Goal: Task Accomplishment & Management: Use online tool/utility

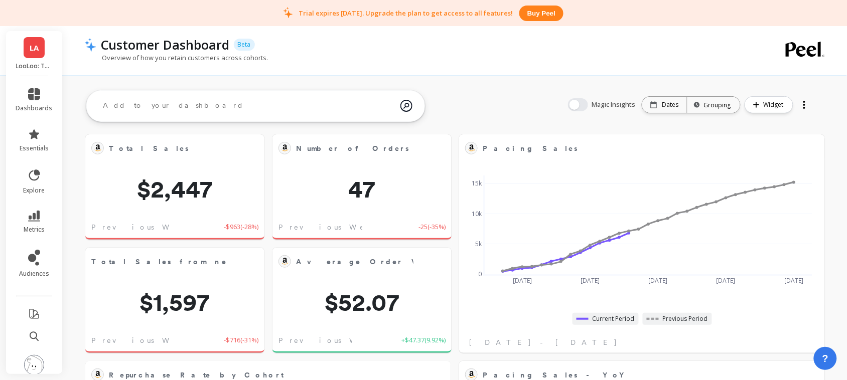
click at [38, 39] on link "LA" at bounding box center [34, 47] width 21 height 21
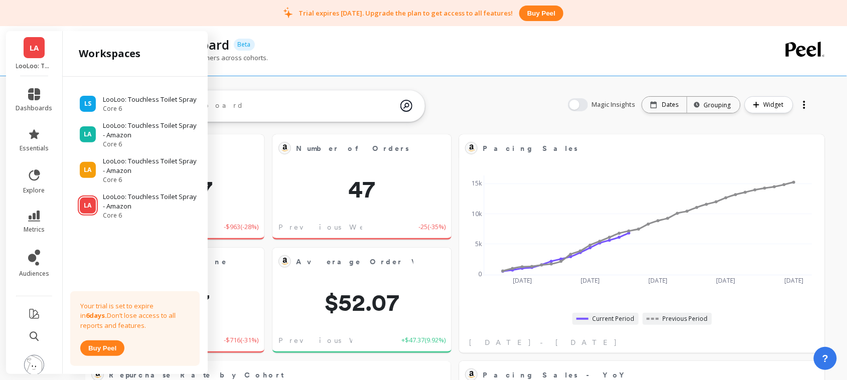
scroll to position [267, 325]
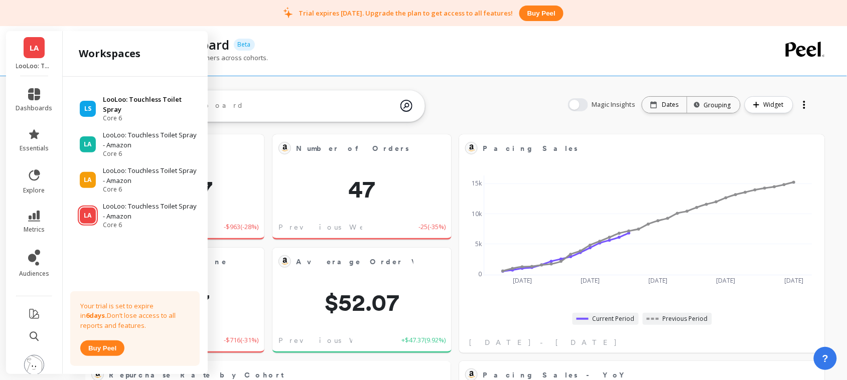
click at [127, 99] on p "LooLoo: Touchless Toilet Spray" at bounding box center [150, 105] width 95 height 20
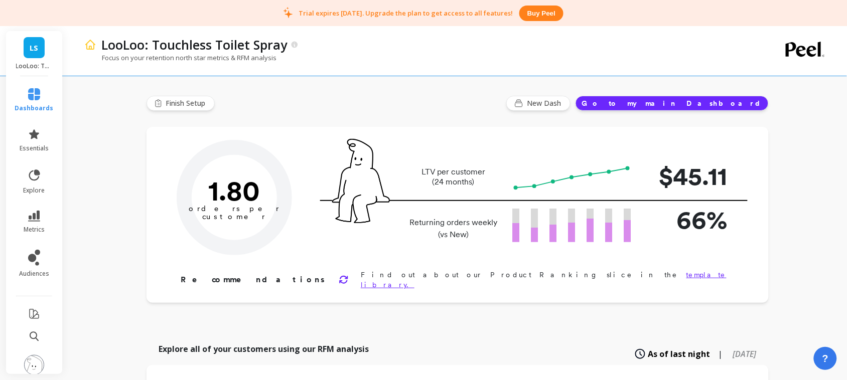
type input "Champions"
type input "757"
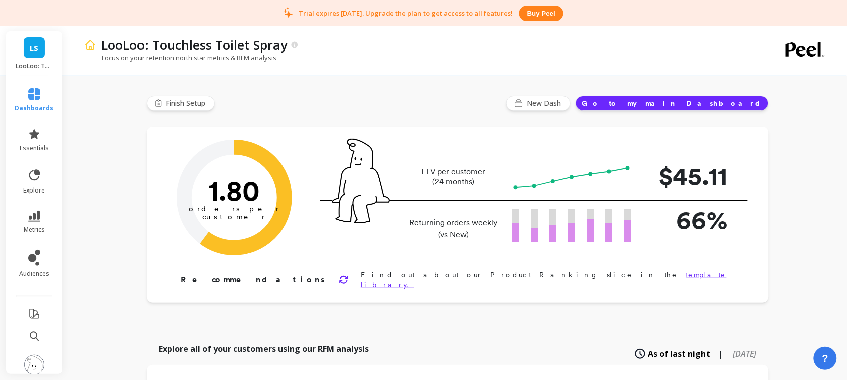
scroll to position [18, 0]
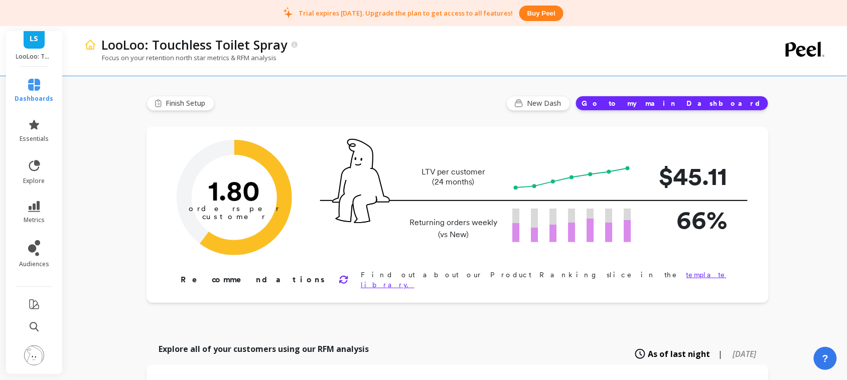
click at [24, 346] on img at bounding box center [34, 356] width 20 height 20
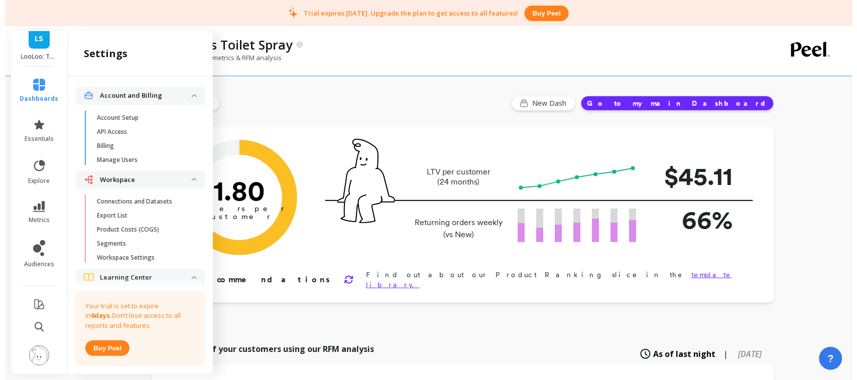
scroll to position [63, 0]
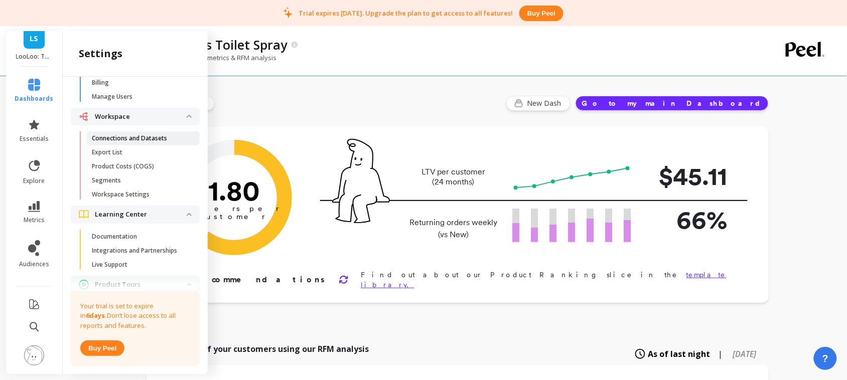
click at [149, 137] on p "Connections and Datasets" at bounding box center [129, 139] width 75 height 8
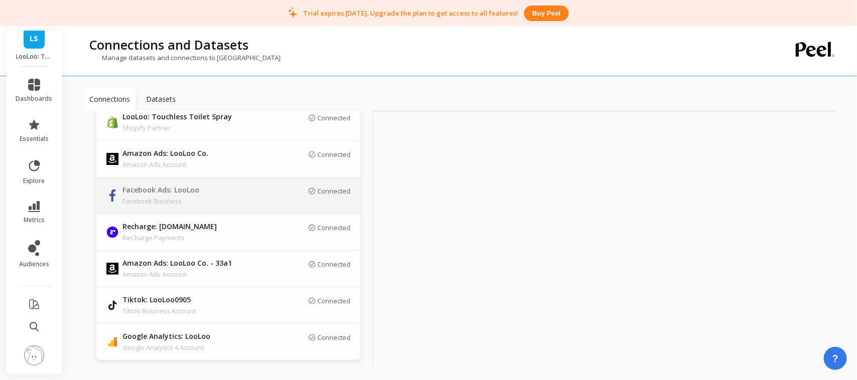
scroll to position [75, 0]
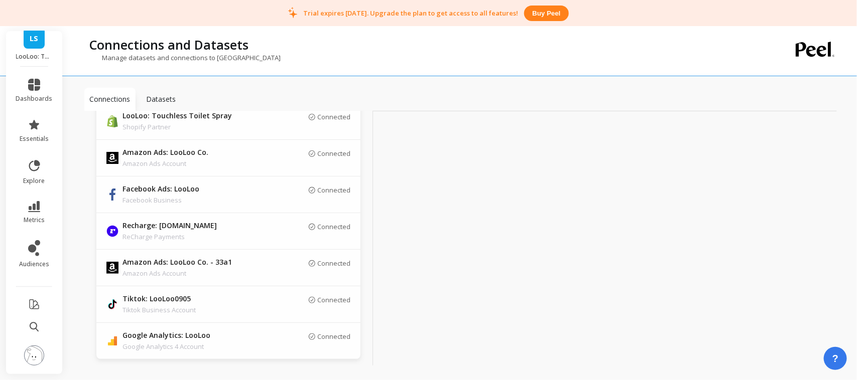
click at [33, 38] on link "LS" at bounding box center [34, 38] width 21 height 21
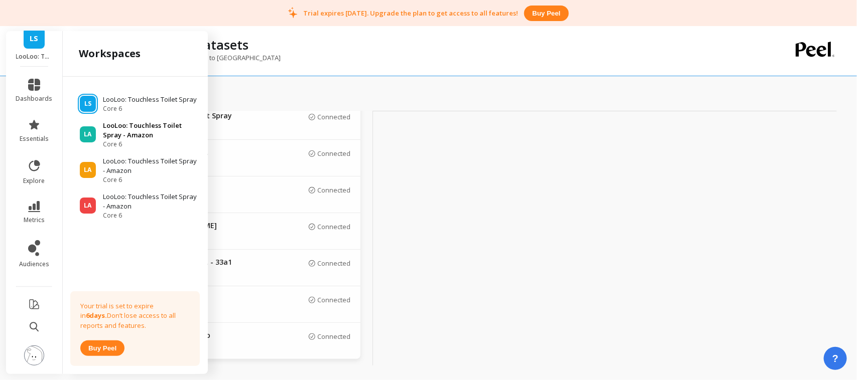
click at [138, 139] on p "LooLoo: Touchless Toilet Spray - Amazon" at bounding box center [150, 131] width 95 height 20
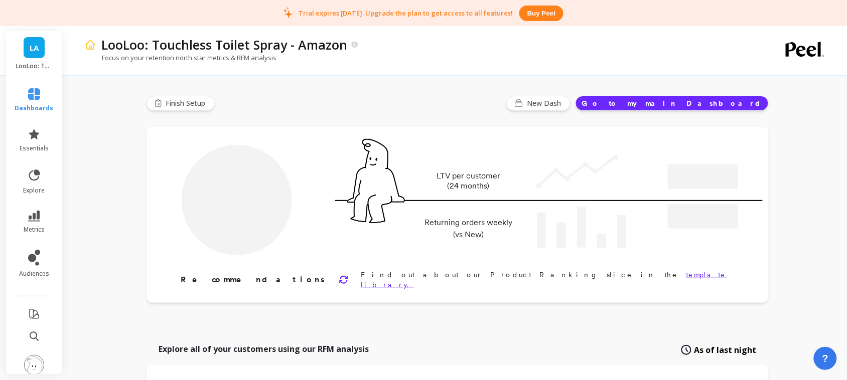
type input "Champions"
type input "785"
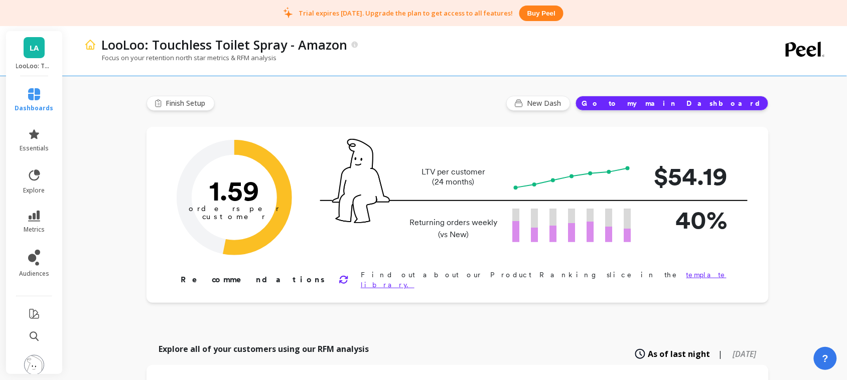
click at [24, 360] on img at bounding box center [34, 365] width 20 height 20
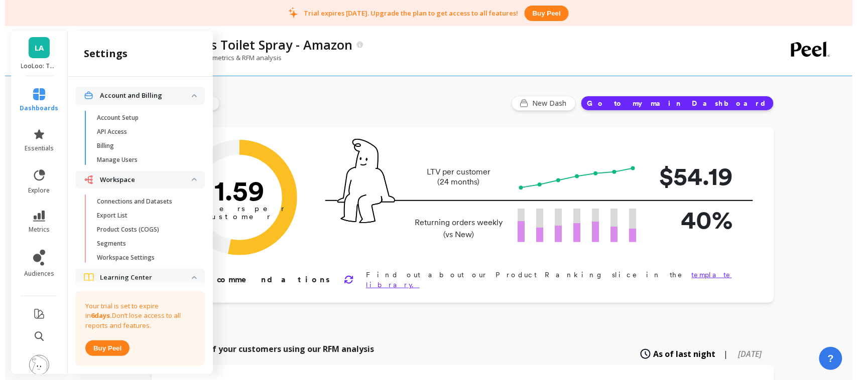
scroll to position [63, 0]
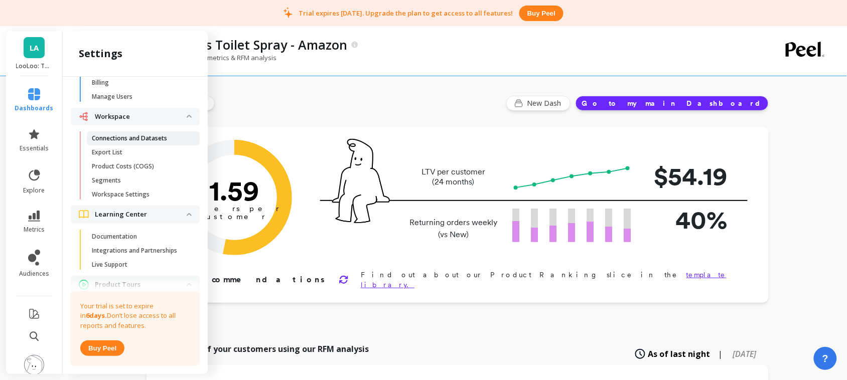
click at [119, 144] on link "Connections and Datasets" at bounding box center [143, 139] width 113 height 14
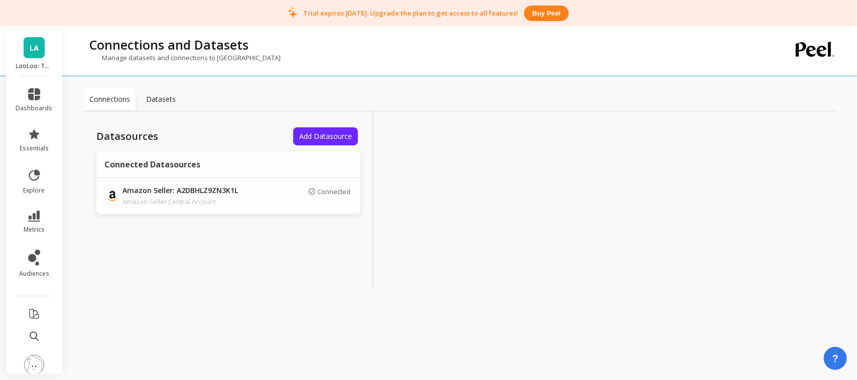
click at [24, 362] on img at bounding box center [34, 365] width 20 height 20
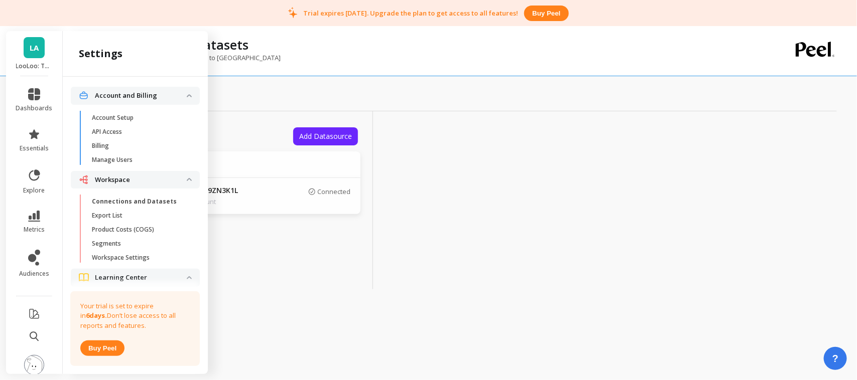
scroll to position [63, 0]
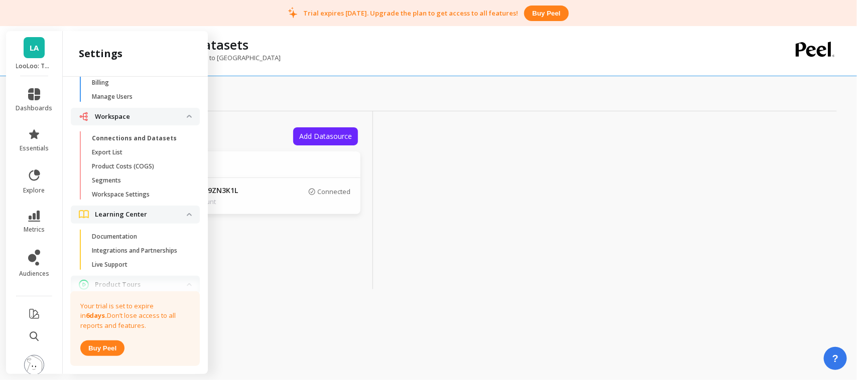
click at [30, 52] on span "LA" at bounding box center [34, 48] width 9 height 12
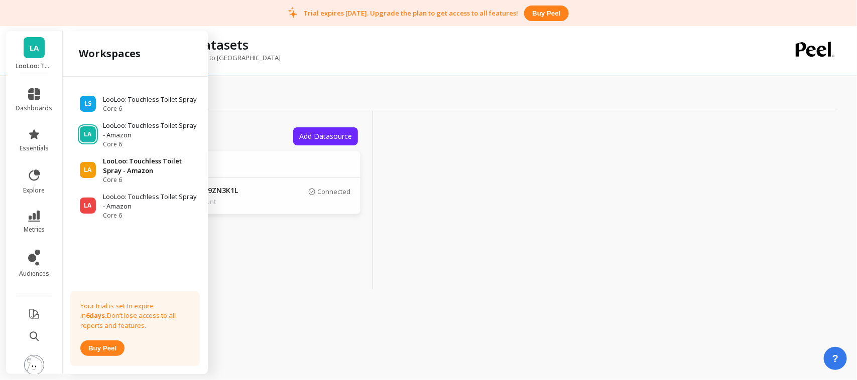
click at [103, 166] on p "LooLoo: Touchless Toilet Spray - Amazon" at bounding box center [150, 167] width 95 height 20
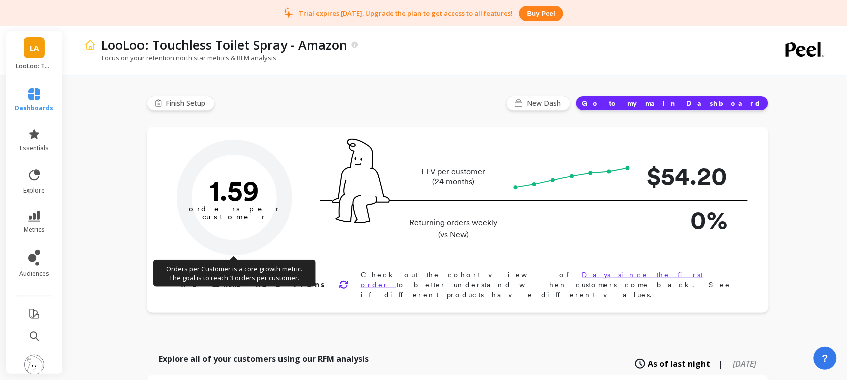
type input "Champions"
type input "785"
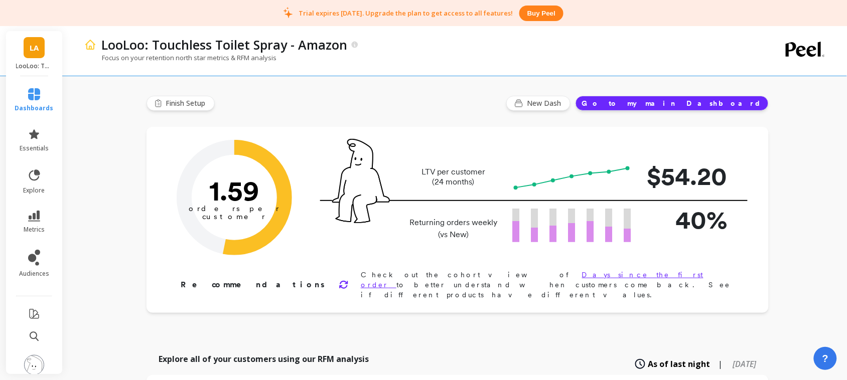
click at [24, 364] on img at bounding box center [34, 365] width 20 height 20
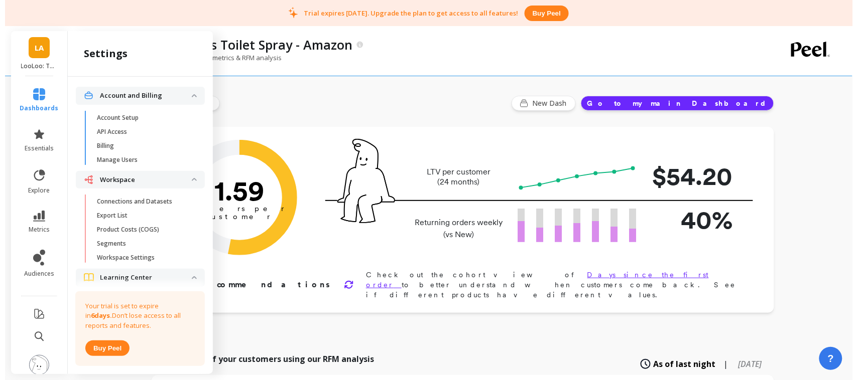
scroll to position [63, 0]
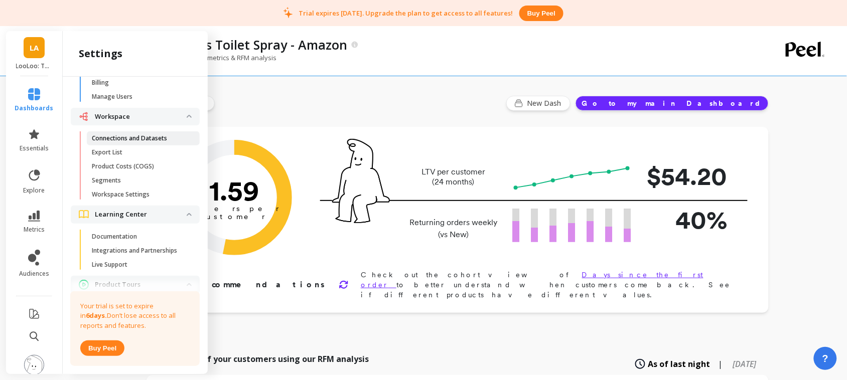
click at [149, 139] on p "Connections and Datasets" at bounding box center [129, 139] width 75 height 8
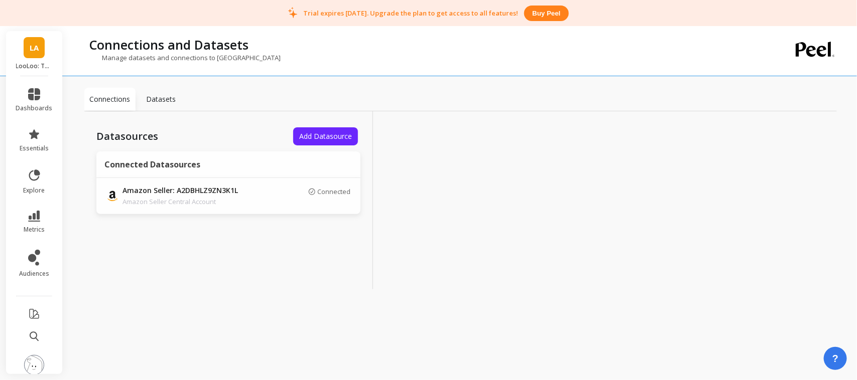
click at [24, 50] on link "LA" at bounding box center [34, 47] width 21 height 21
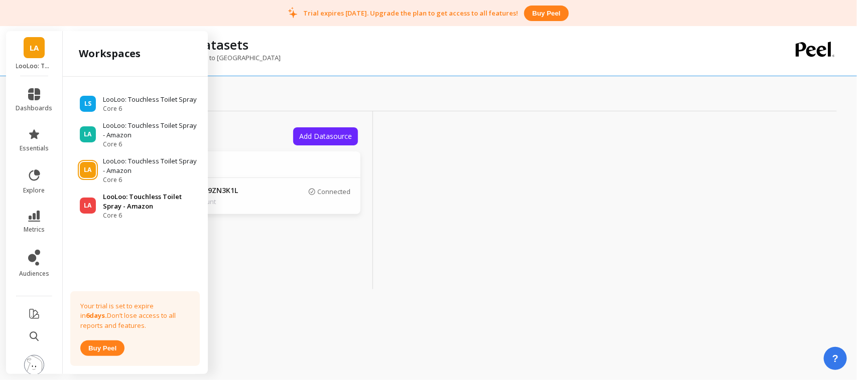
click at [101, 202] on div "LA LooLoo: Touchless Toilet Spray - Amazon Core 6" at bounding box center [135, 206] width 129 height 28
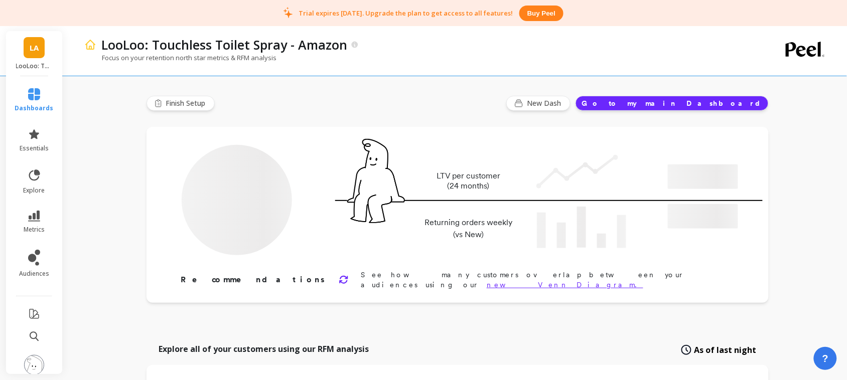
type input "Champions"
type input "785"
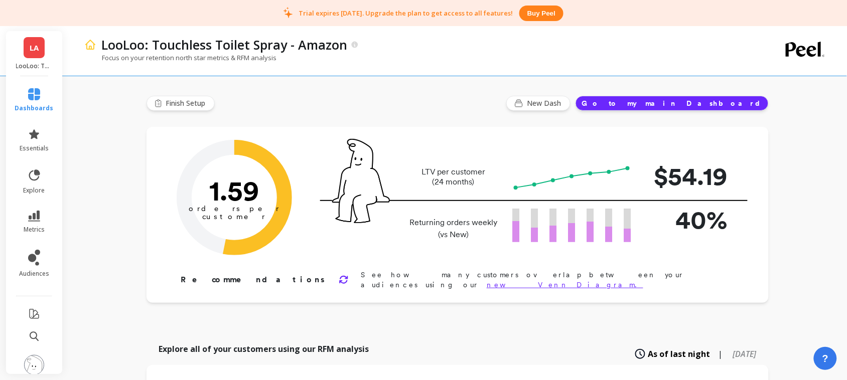
click at [24, 357] on img at bounding box center [34, 365] width 20 height 20
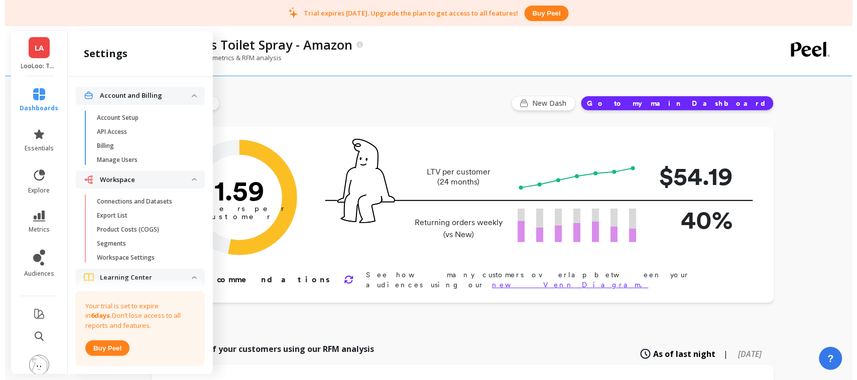
scroll to position [63, 0]
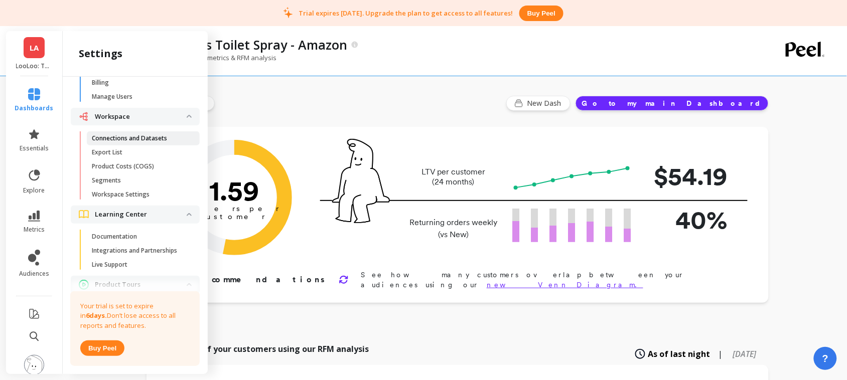
click at [133, 137] on p "Connections and Datasets" at bounding box center [129, 139] width 75 height 8
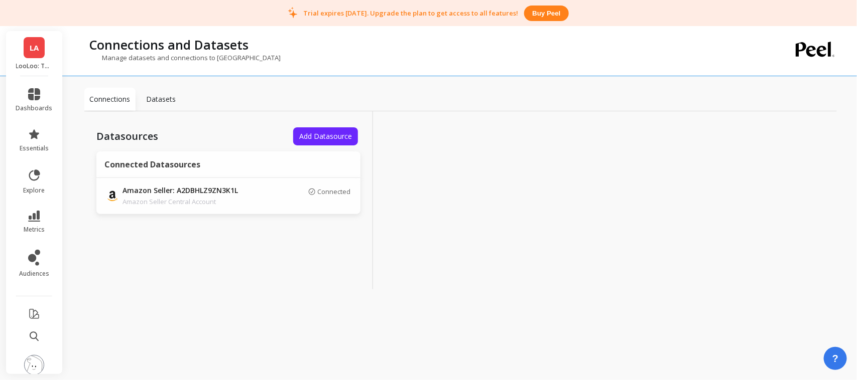
click at [34, 43] on link "LA" at bounding box center [34, 47] width 21 height 21
click at [400, 234] on div at bounding box center [517, 200] width 289 height 178
click at [33, 353] on li at bounding box center [34, 366] width 57 height 36
click at [30, 361] on img at bounding box center [34, 365] width 20 height 20
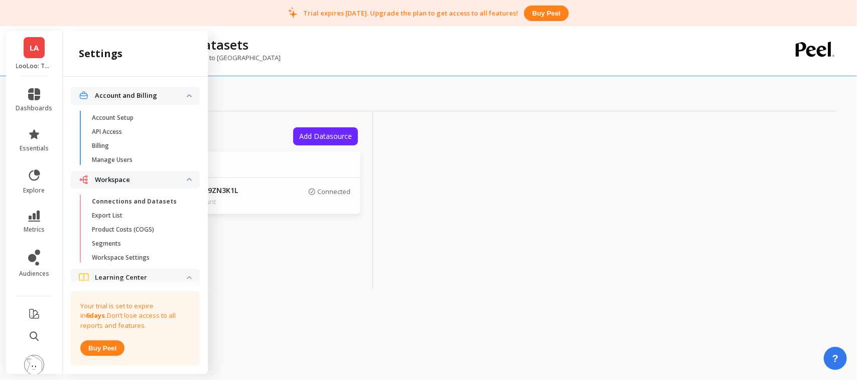
scroll to position [63, 0]
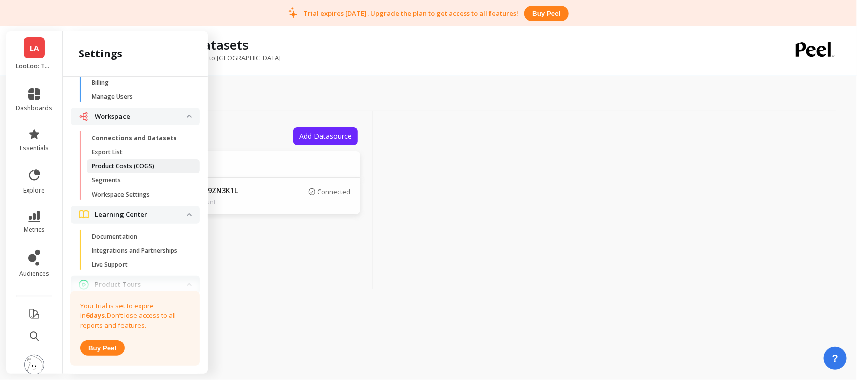
click at [144, 160] on link "Product Costs (COGS)" at bounding box center [143, 167] width 113 height 14
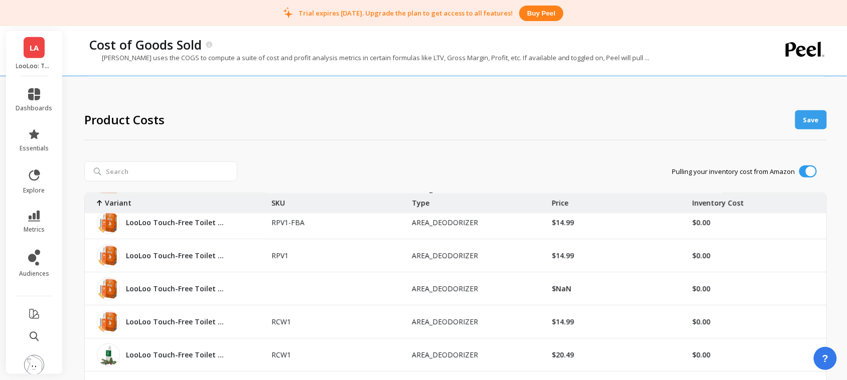
scroll to position [3254, 0]
click at [32, 362] on img at bounding box center [34, 365] width 20 height 20
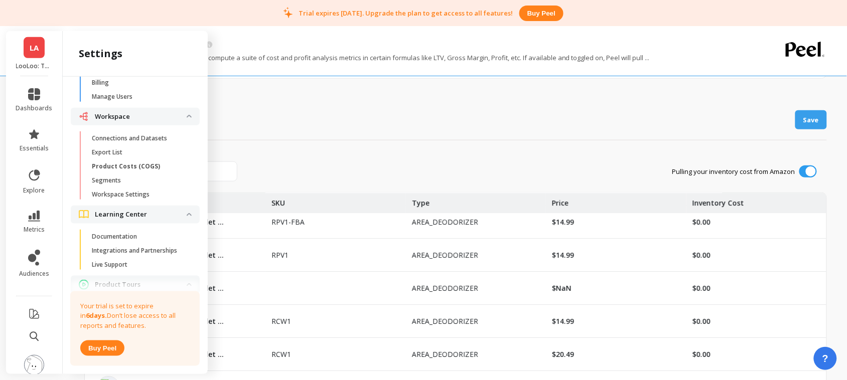
scroll to position [0, 0]
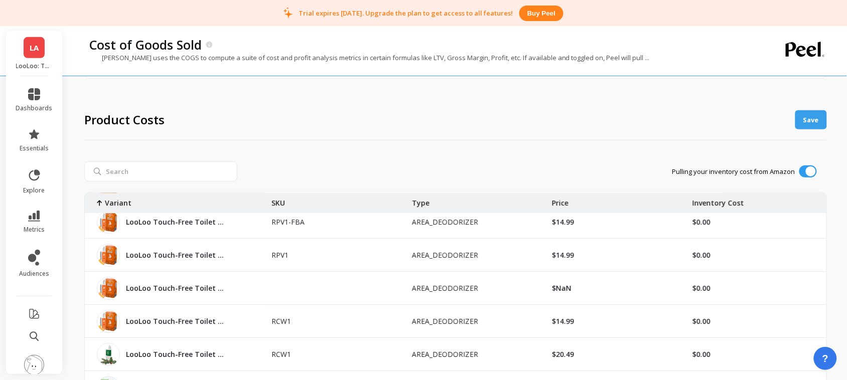
click at [313, 123] on div "Product Costs Save" at bounding box center [455, 120] width 743 height 41
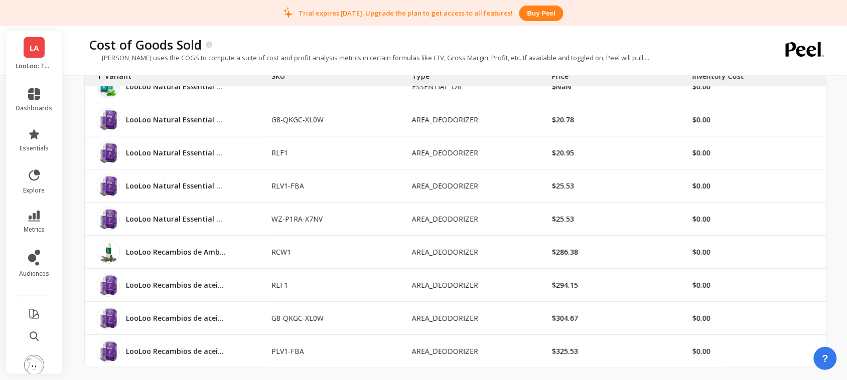
scroll to position [2156, 0]
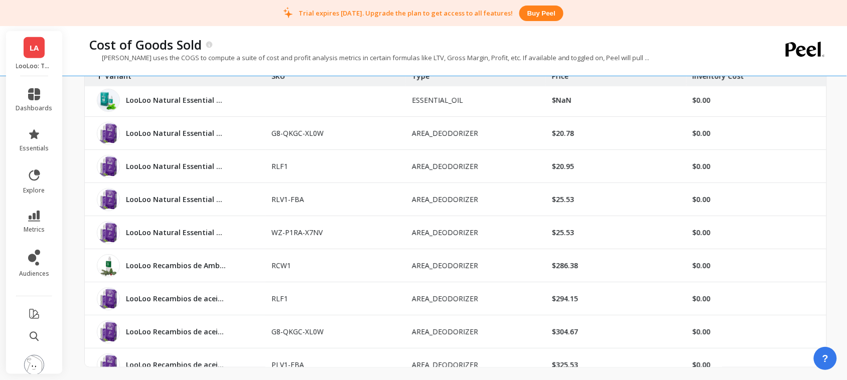
click at [31, 52] on span "LA" at bounding box center [34, 48] width 9 height 12
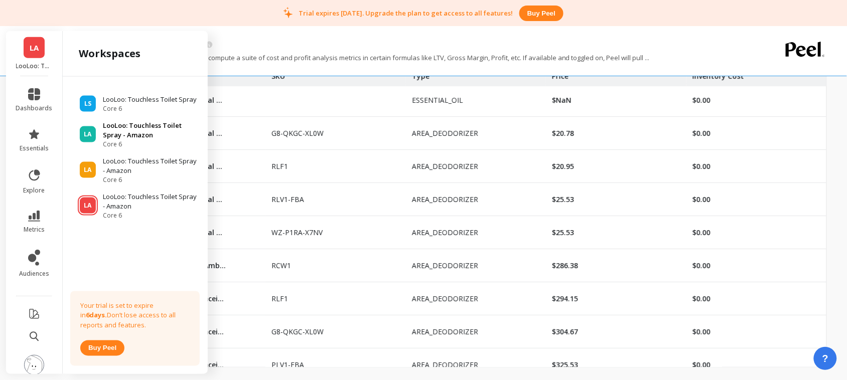
click at [101, 131] on div "LA LooLoo: Touchless Toilet Spray - Amazon Core 6" at bounding box center [135, 135] width 129 height 28
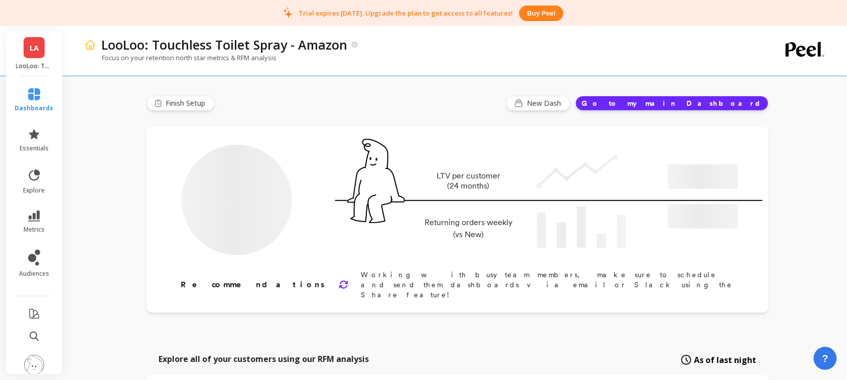
type input "Champions"
type input "785"
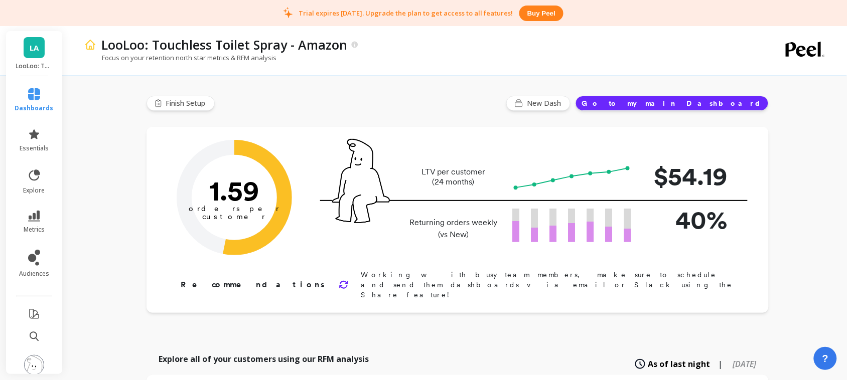
click at [24, 356] on img at bounding box center [34, 365] width 20 height 20
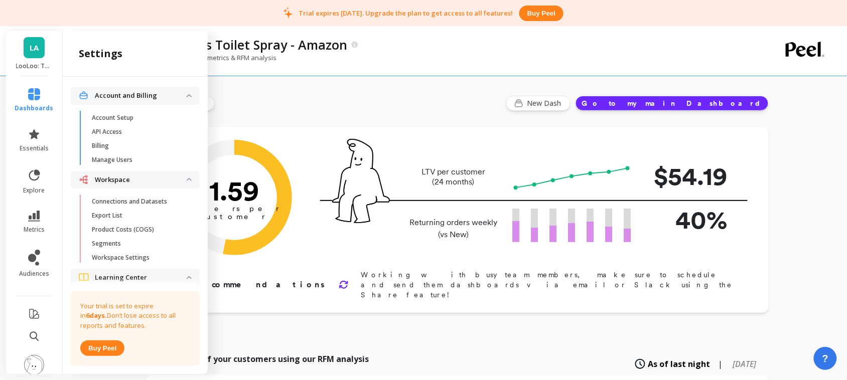
scroll to position [63, 0]
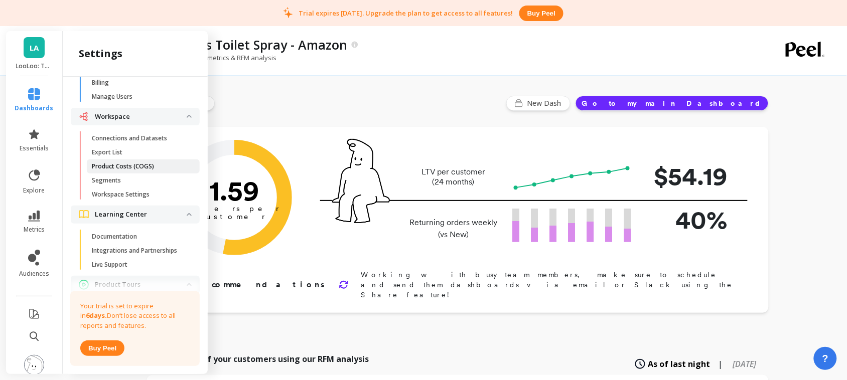
click at [118, 162] on link "Product Costs (COGS)" at bounding box center [143, 167] width 113 height 14
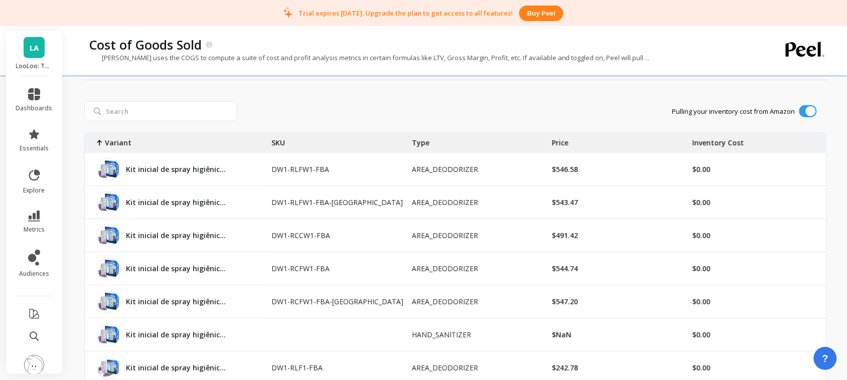
scroll to position [264, 0]
click at [30, 45] on span "LA" at bounding box center [34, 48] width 9 height 12
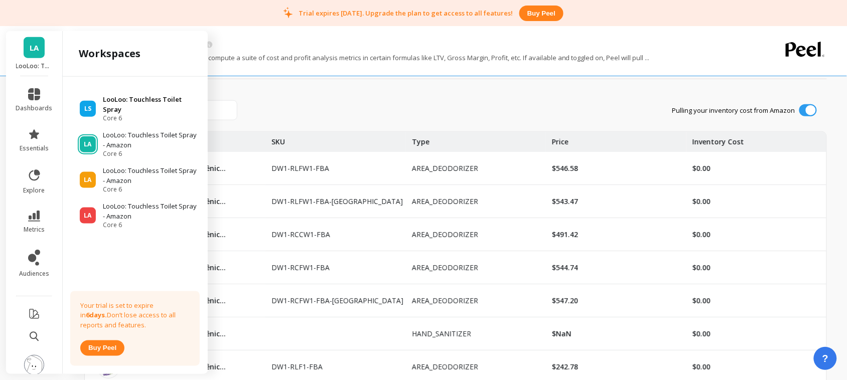
click at [135, 104] on p "LooLoo: Touchless Toilet Spray" at bounding box center [150, 105] width 95 height 20
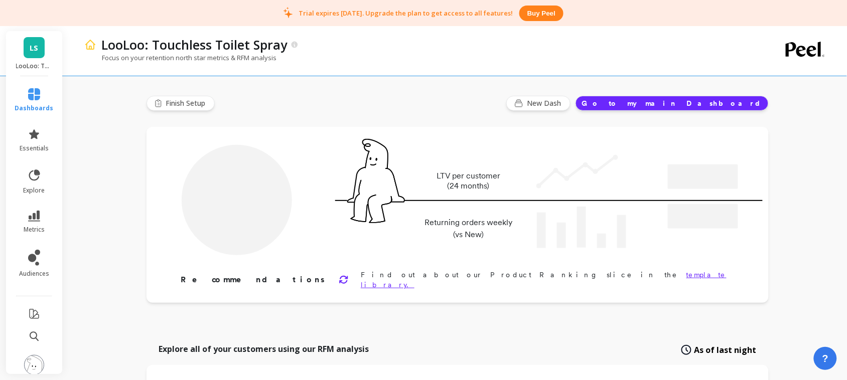
type input "Champions"
type input "757"
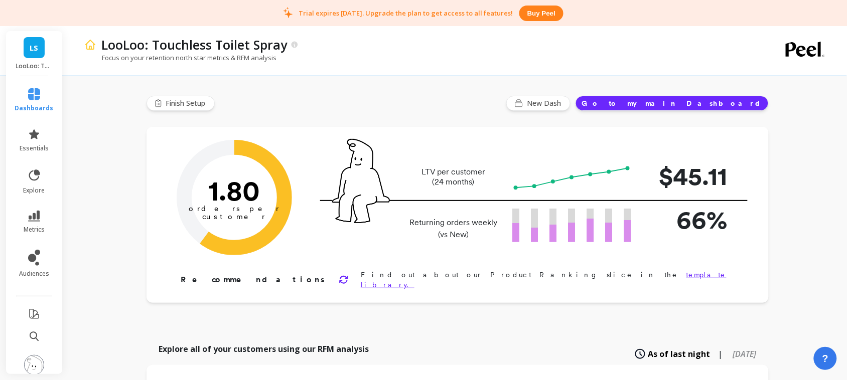
click at [29, 359] on img at bounding box center [34, 365] width 20 height 20
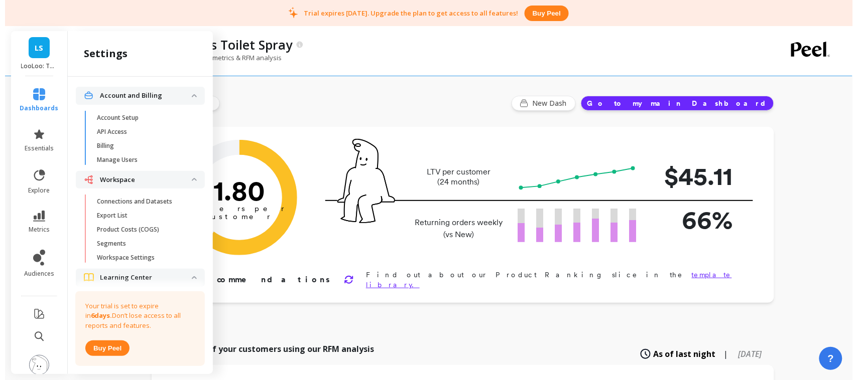
scroll to position [63, 0]
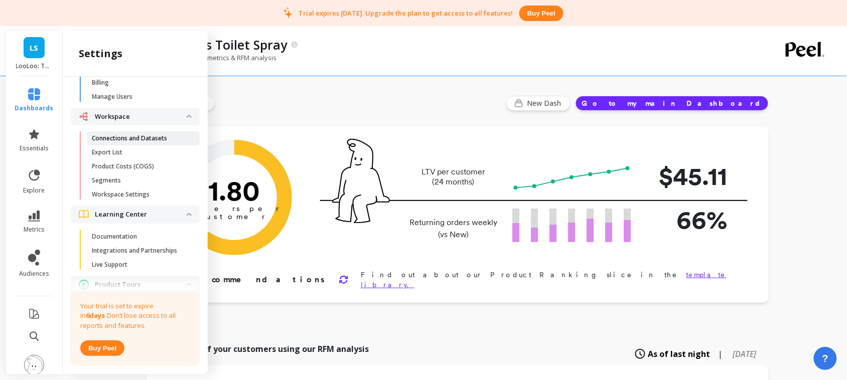
click at [126, 136] on p "Connections and Datasets" at bounding box center [129, 139] width 75 height 8
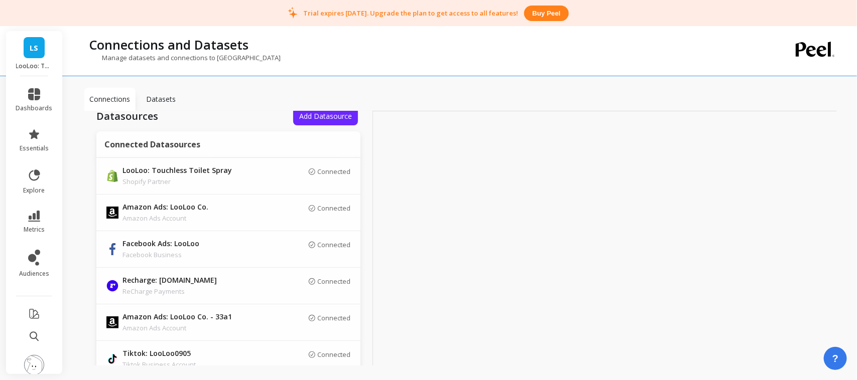
scroll to position [18, 0]
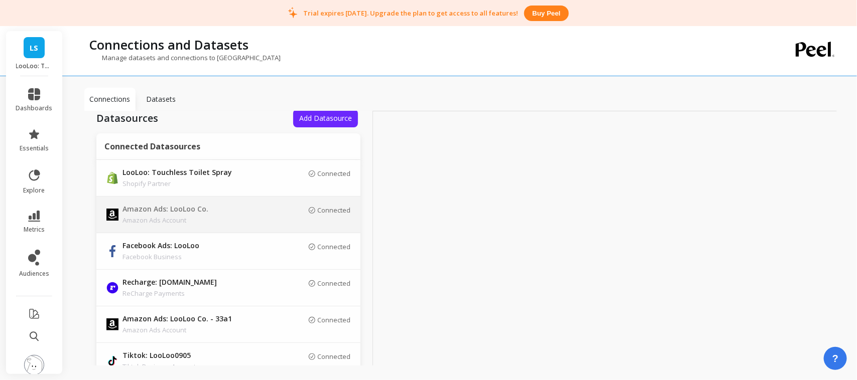
click at [255, 199] on td "Connected" at bounding box center [307, 215] width 105 height 37
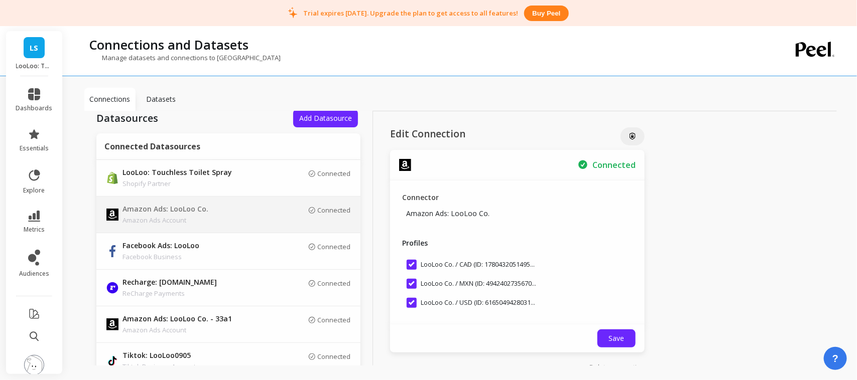
scroll to position [24, 0]
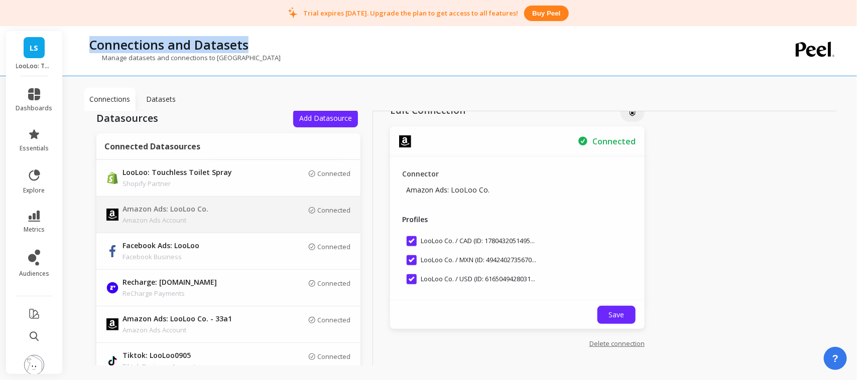
drag, startPoint x: 262, startPoint y: 40, endPoint x: 86, endPoint y: 43, distance: 176.2
click at [86, 43] on div "Connections and Datasets" at bounding box center [419, 44] width 670 height 17
copy p "Connections and Datasets"
click at [31, 55] on link "LS" at bounding box center [34, 47] width 21 height 21
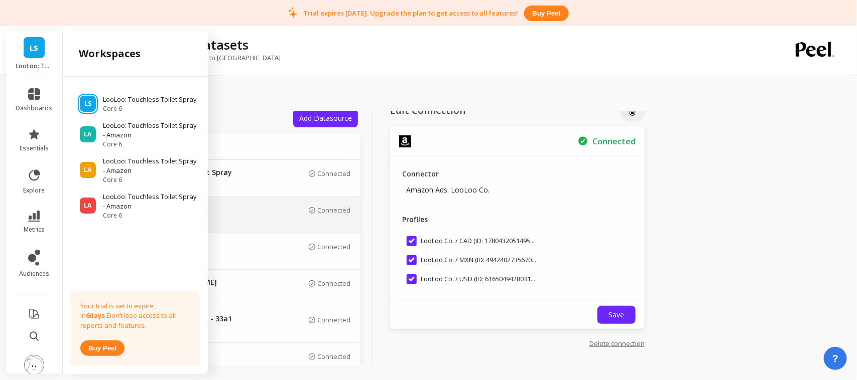
click at [151, 123] on p "LooLoo: Touchless Toilet Spray - Amazon" at bounding box center [150, 131] width 95 height 20
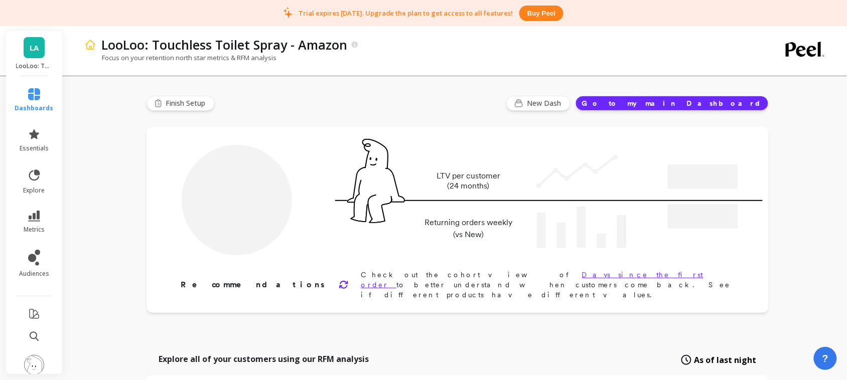
type input "Champions"
type input "785"
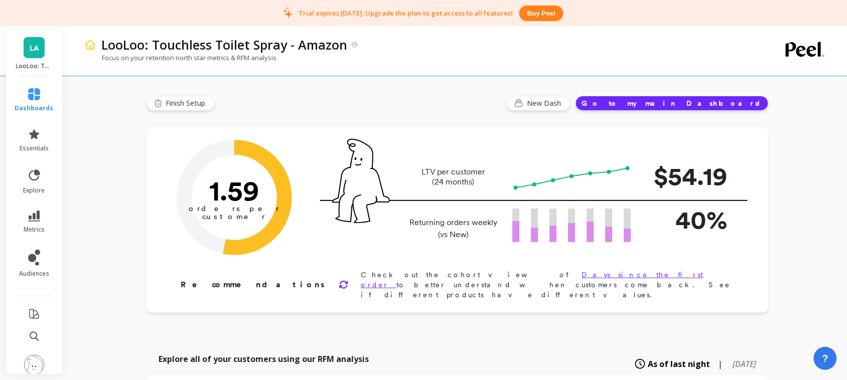
click at [28, 355] on img at bounding box center [34, 365] width 20 height 20
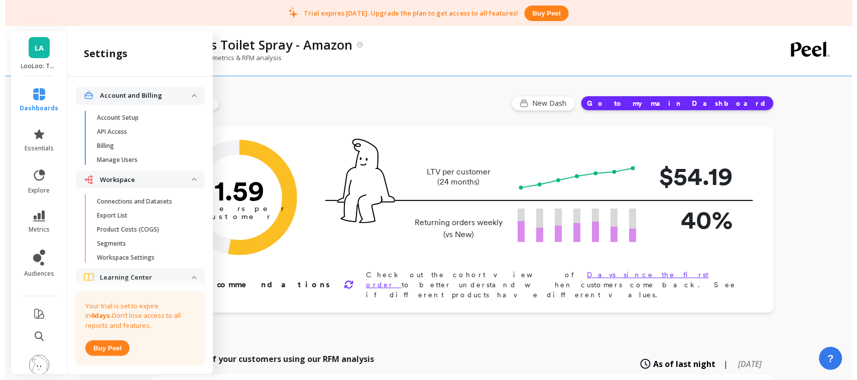
scroll to position [63, 0]
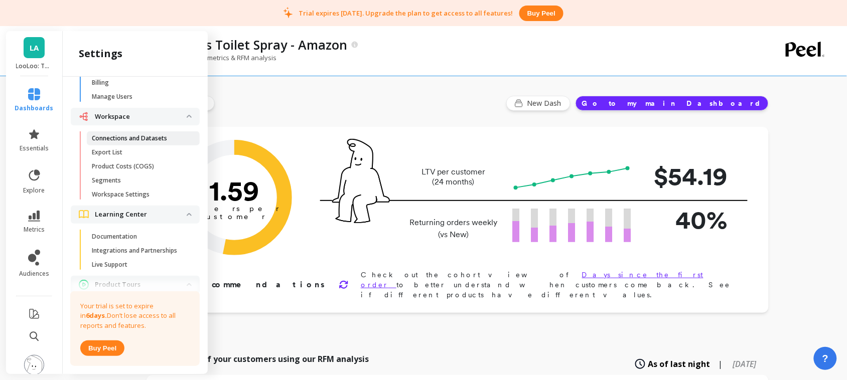
click at [126, 134] on link "Connections and Datasets" at bounding box center [143, 139] width 113 height 14
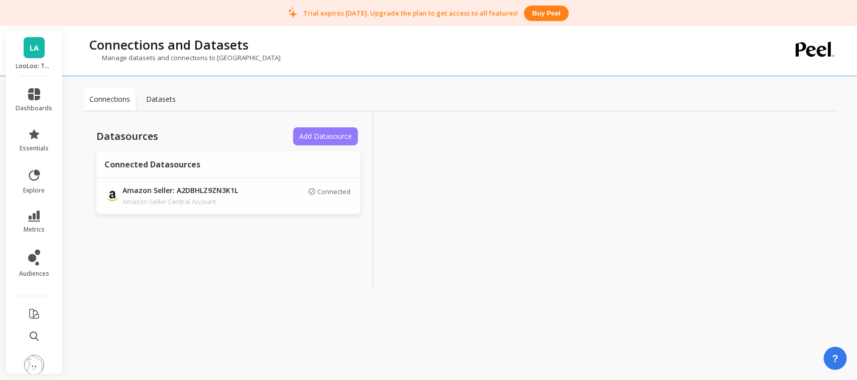
click at [329, 132] on span "Add Datasource" at bounding box center [325, 137] width 53 height 10
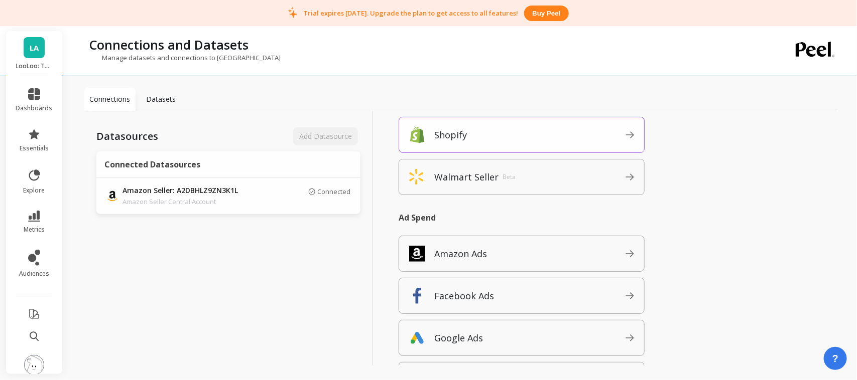
scroll to position [154, 0]
